Goal: Browse casually

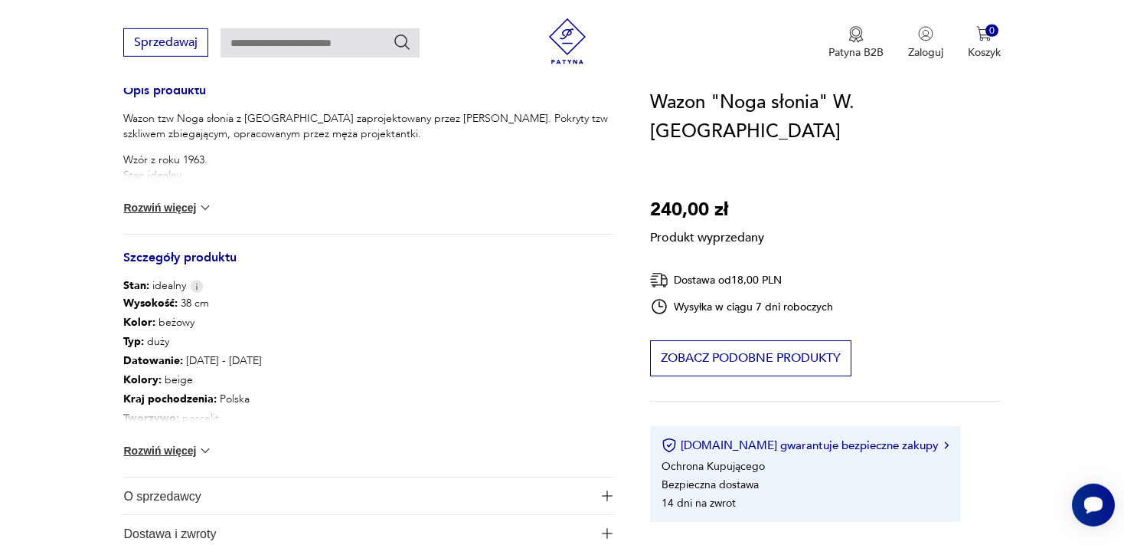
scroll to position [646, 0]
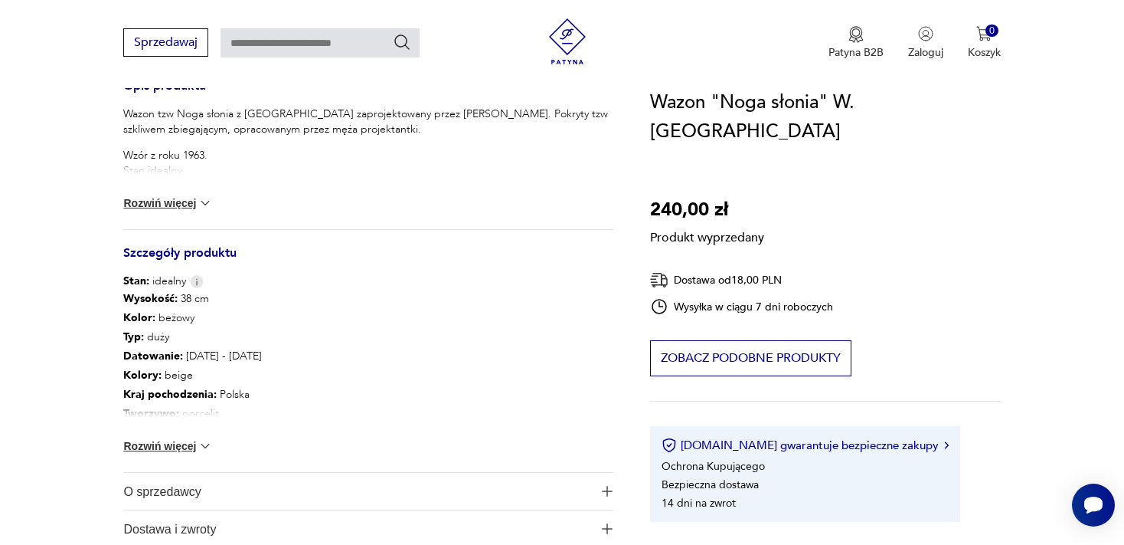
click at [172, 443] on button "Rozwiń więcej" at bounding box center [167, 445] width 89 height 15
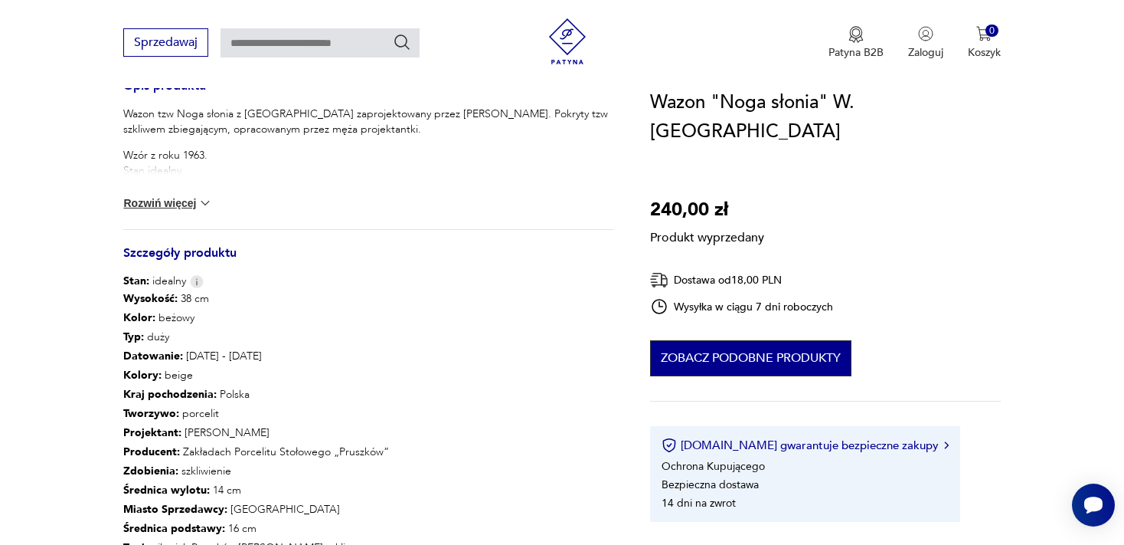
click at [805, 362] on button "Zobacz podobne produkty" at bounding box center [750, 358] width 201 height 36
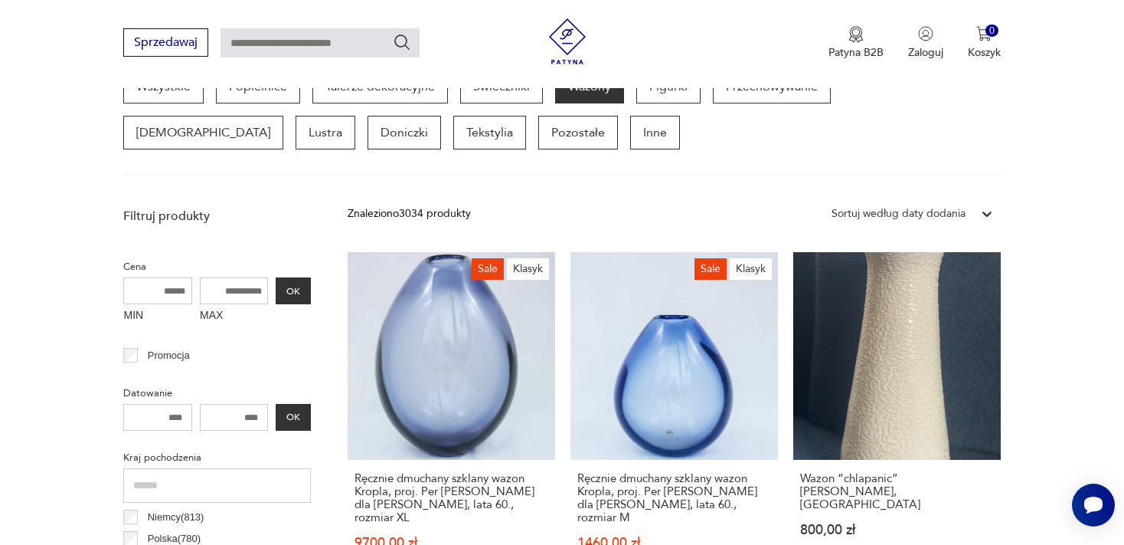
scroll to position [426, 0]
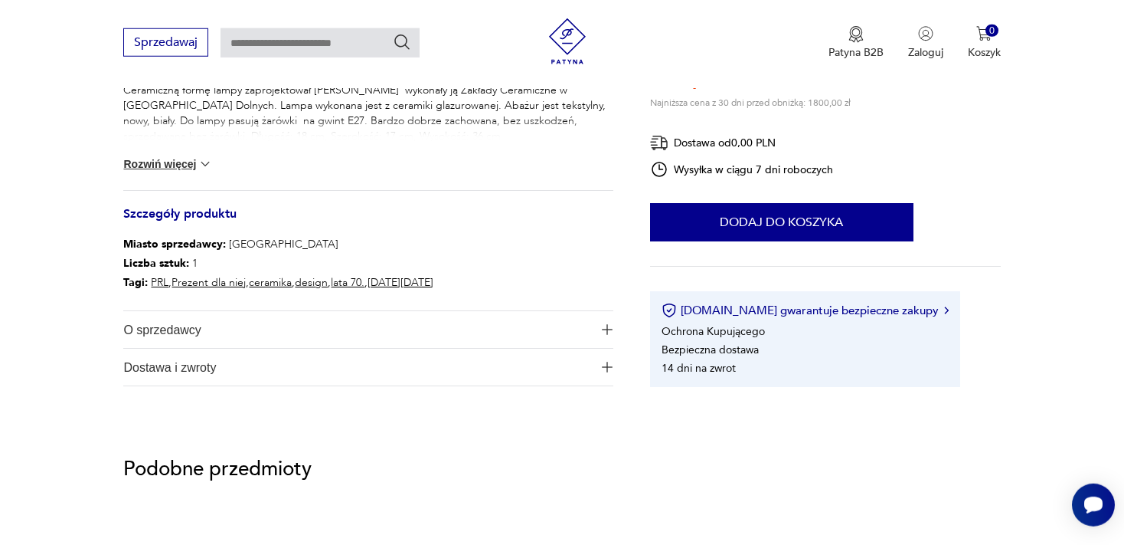
scroll to position [687, 0]
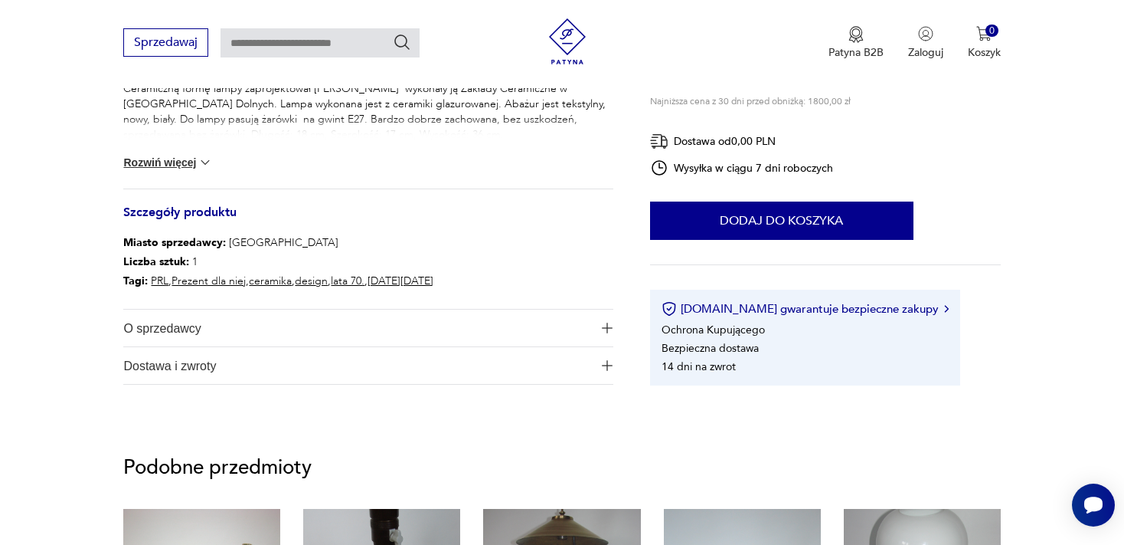
click at [182, 165] on button "Rozwiń więcej" at bounding box center [167, 162] width 89 height 15
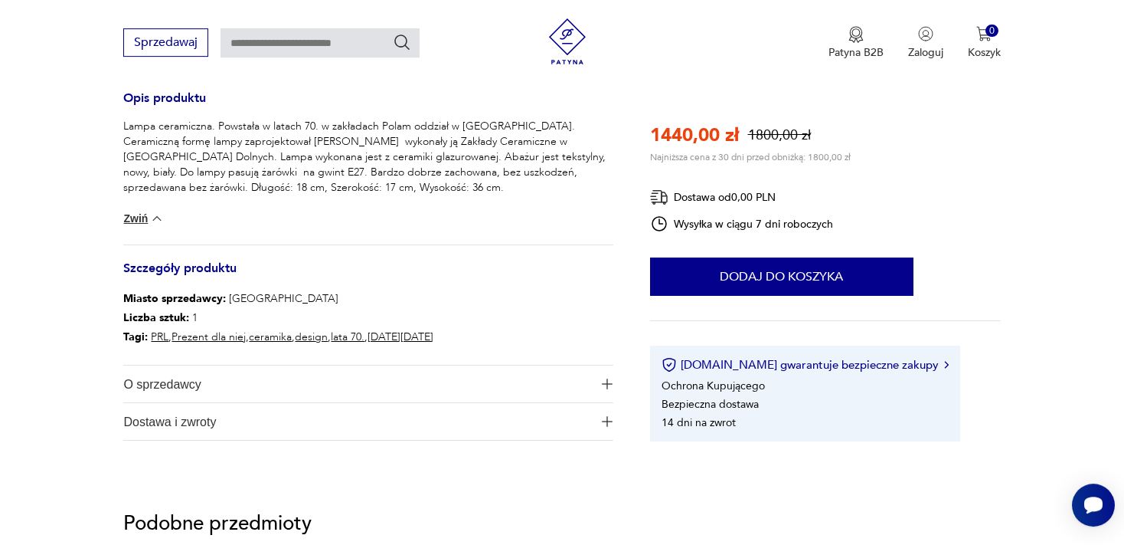
scroll to position [607, 0]
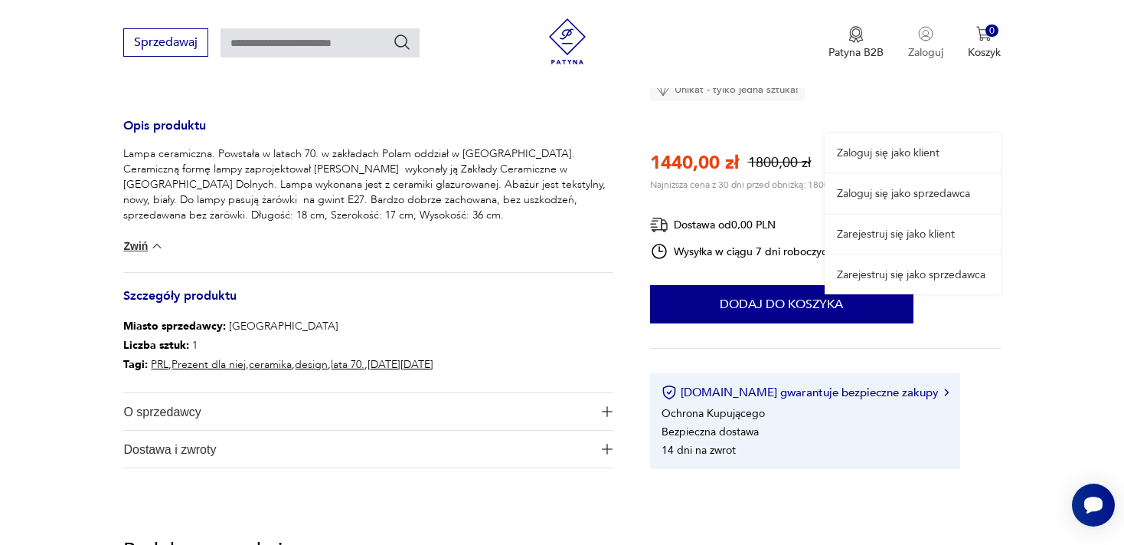
click at [925, 42] on button "Zaloguj" at bounding box center [925, 43] width 35 height 34
click at [872, 190] on link "Zaloguj się jako sprzedawca" at bounding box center [913, 193] width 176 height 39
